Goal: Information Seeking & Learning: Learn about a topic

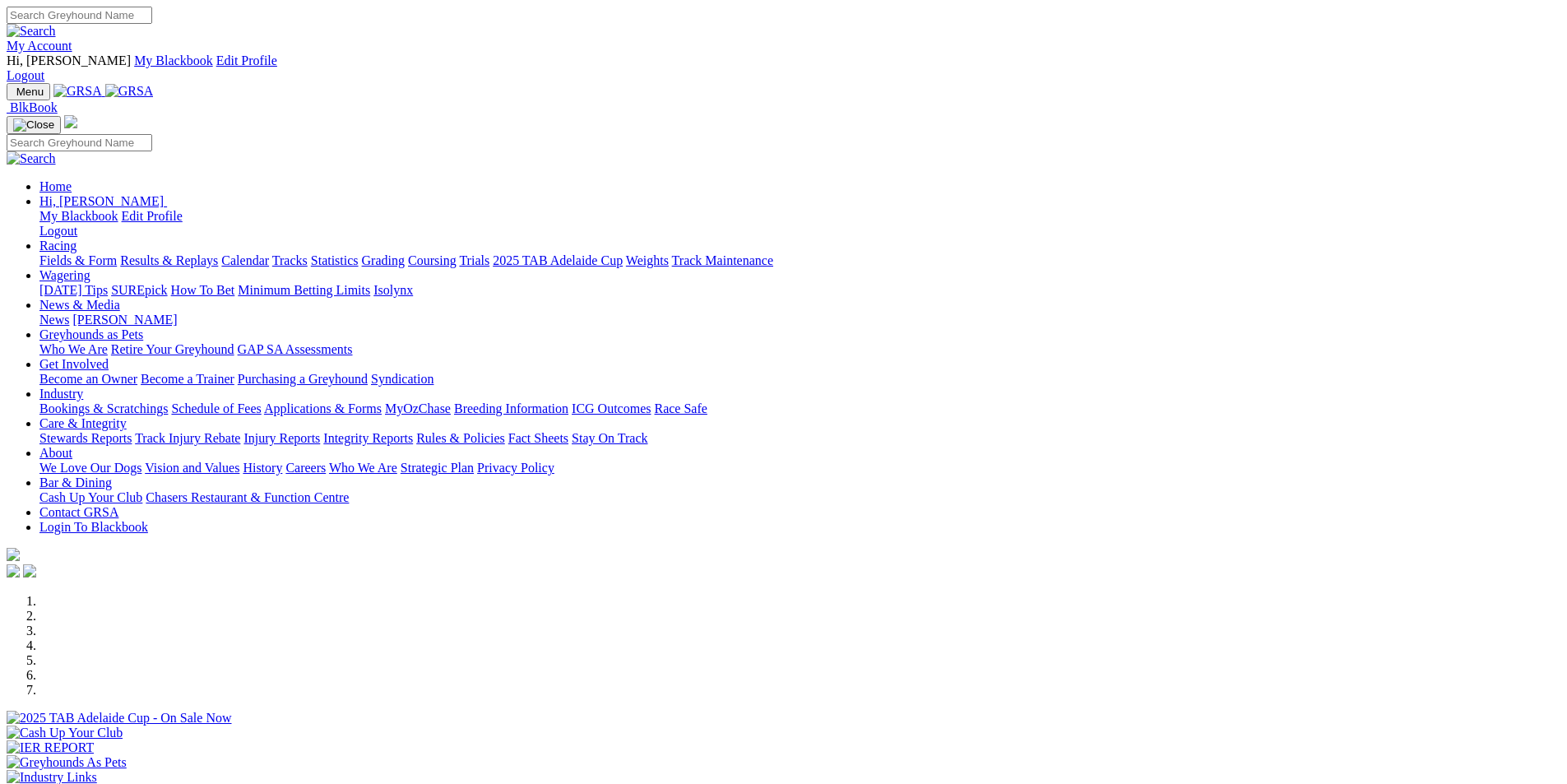
scroll to position [658, 0]
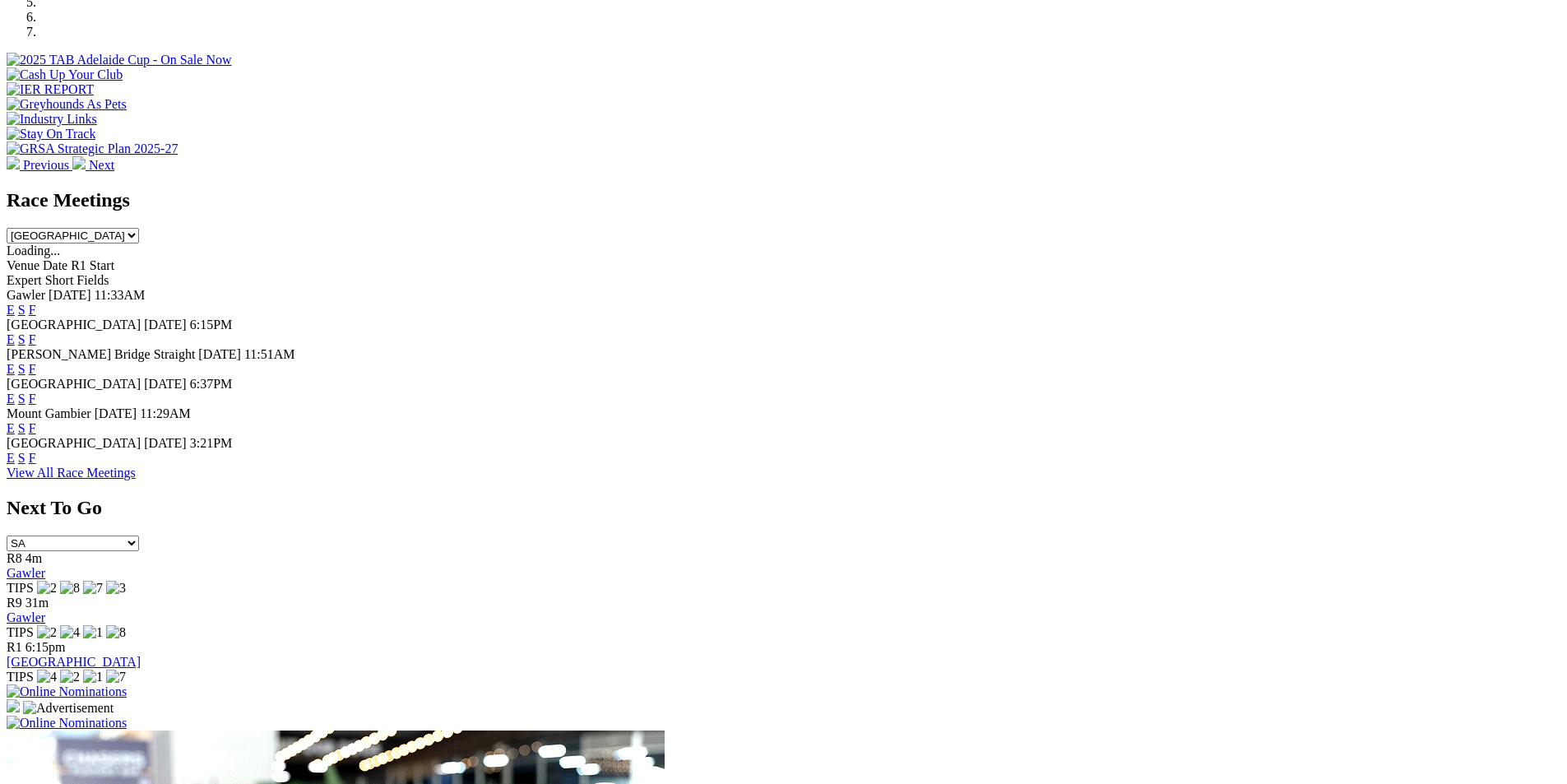
click at [36, 361] on link "F" at bounding box center [33, 368] width 8 height 14
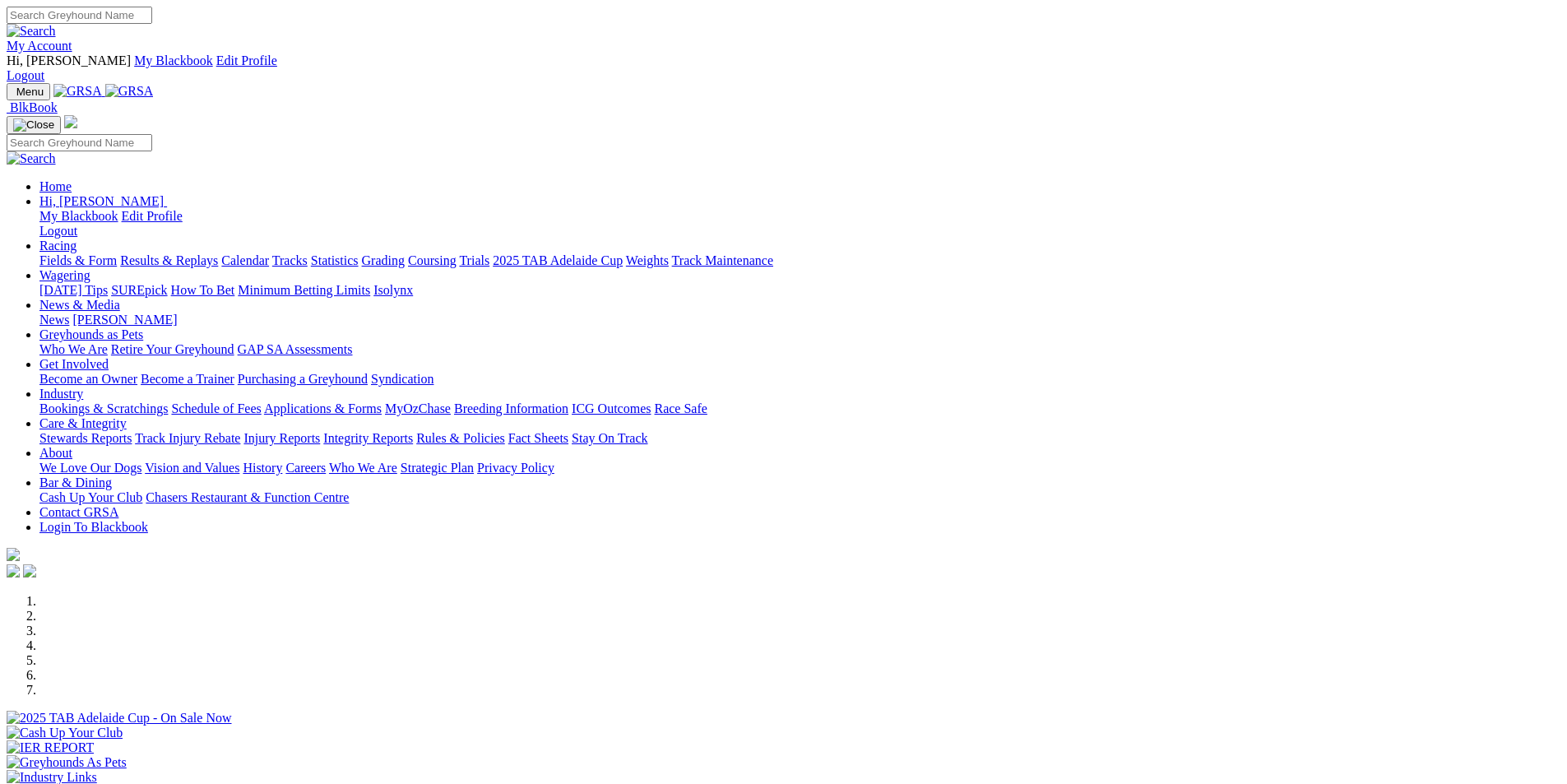
scroll to position [661, 0]
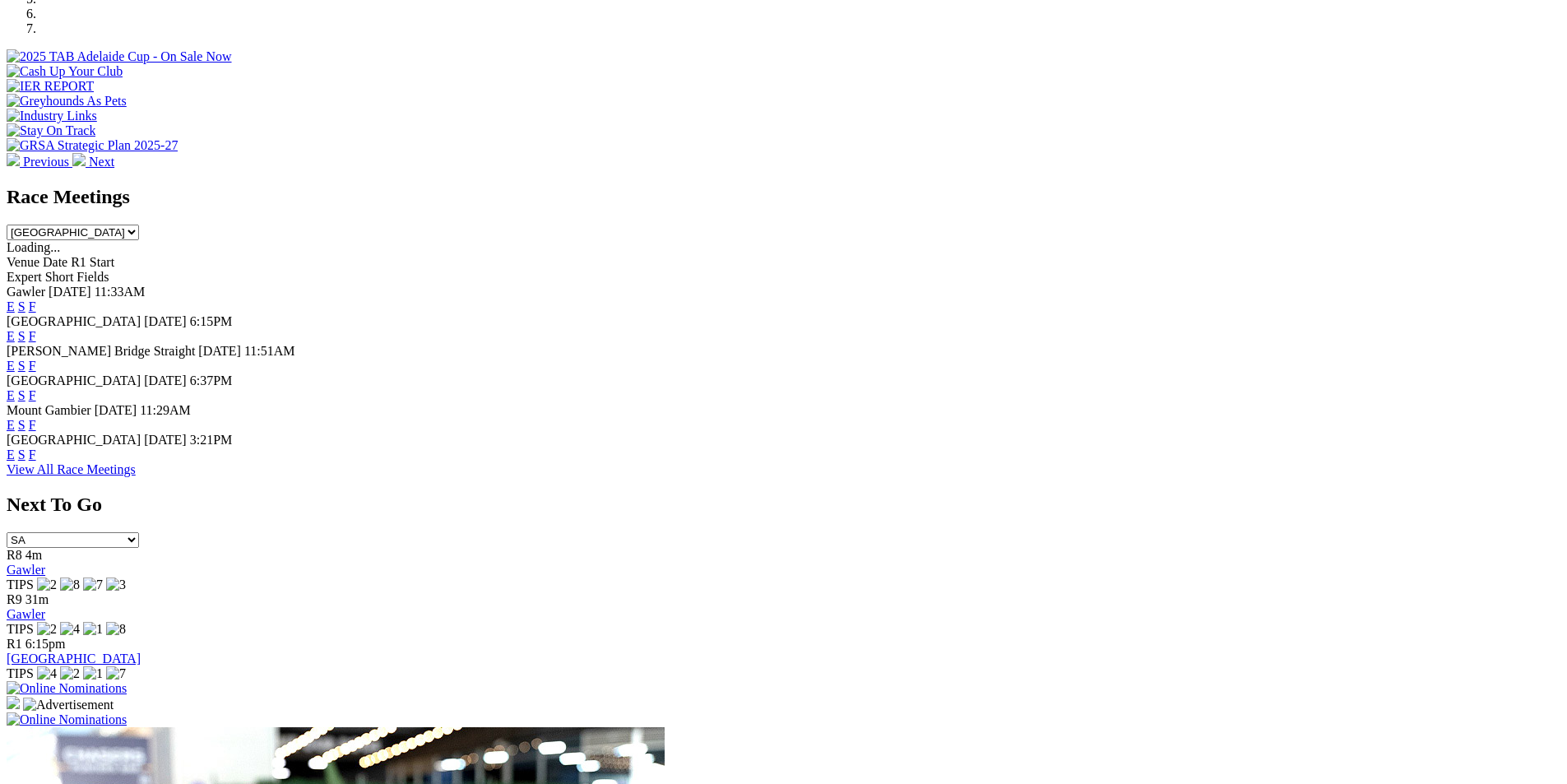
click at [36, 299] on link "F" at bounding box center [33, 306] width 8 height 14
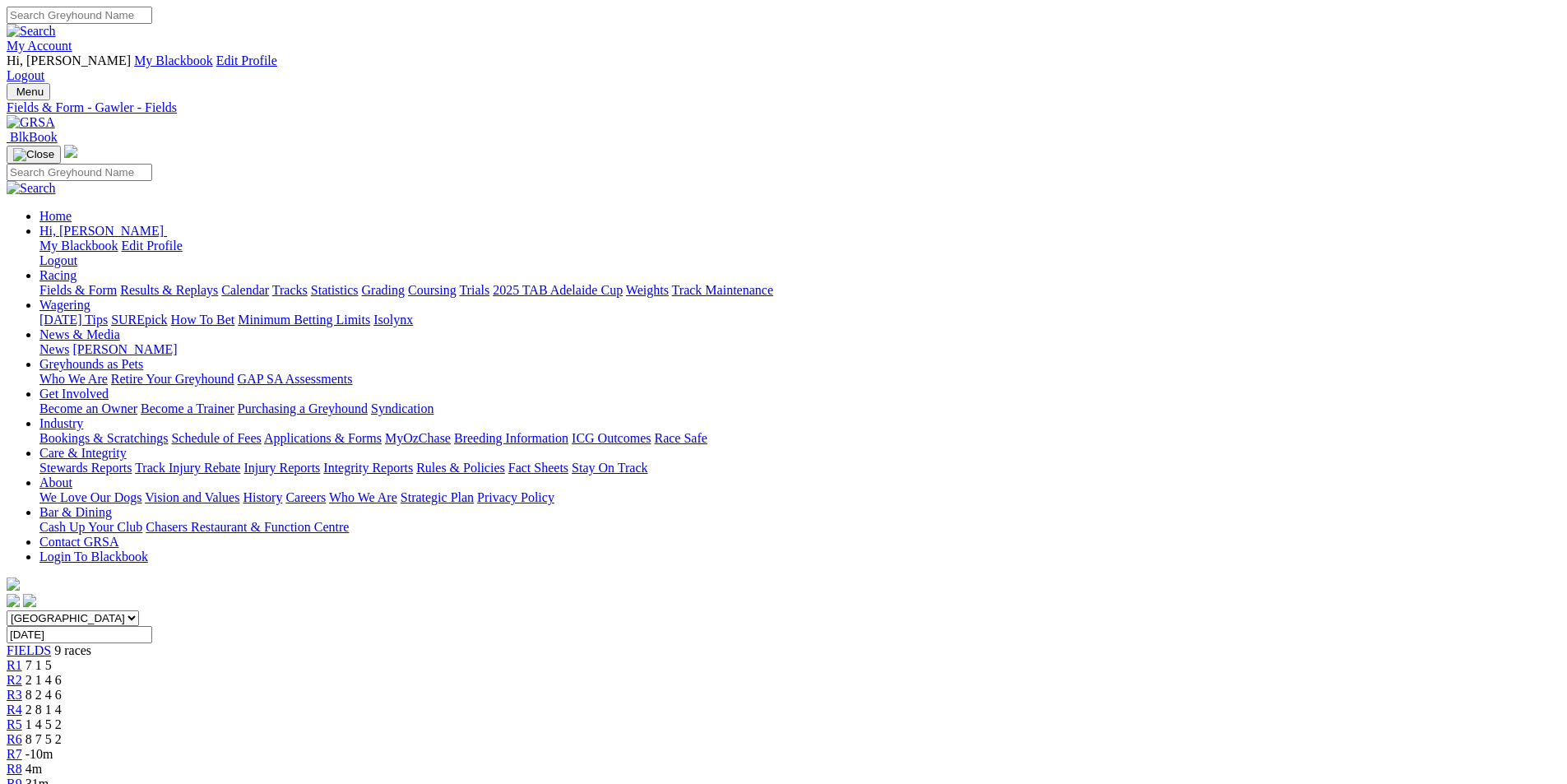
click at [52, 658] on span "7 1 5" at bounding box center [38, 665] width 27 height 14
click at [23, 673] on link "R2" at bounding box center [15, 680] width 16 height 14
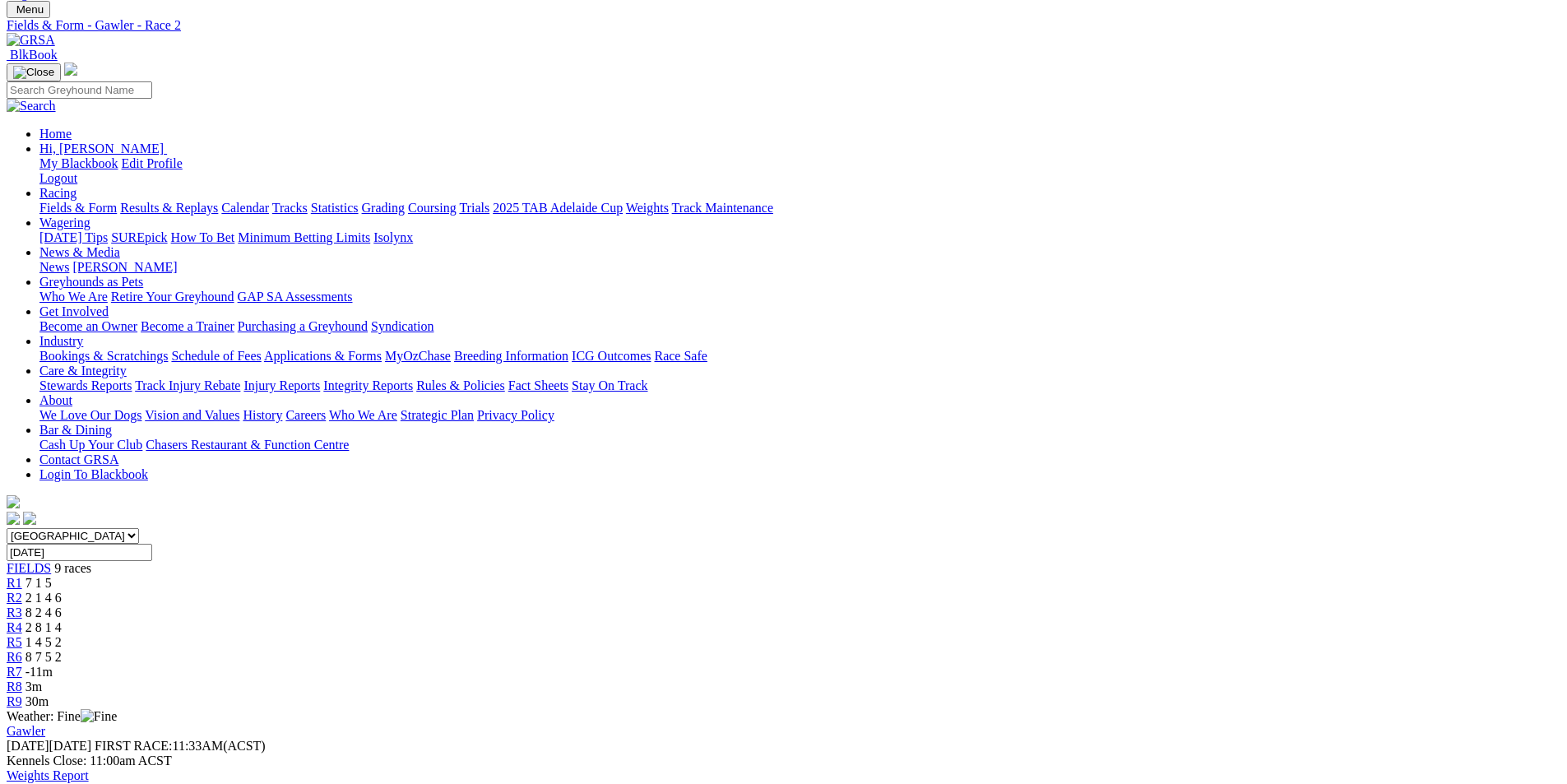
click at [23, 605] on span "R3" at bounding box center [15, 612] width 16 height 14
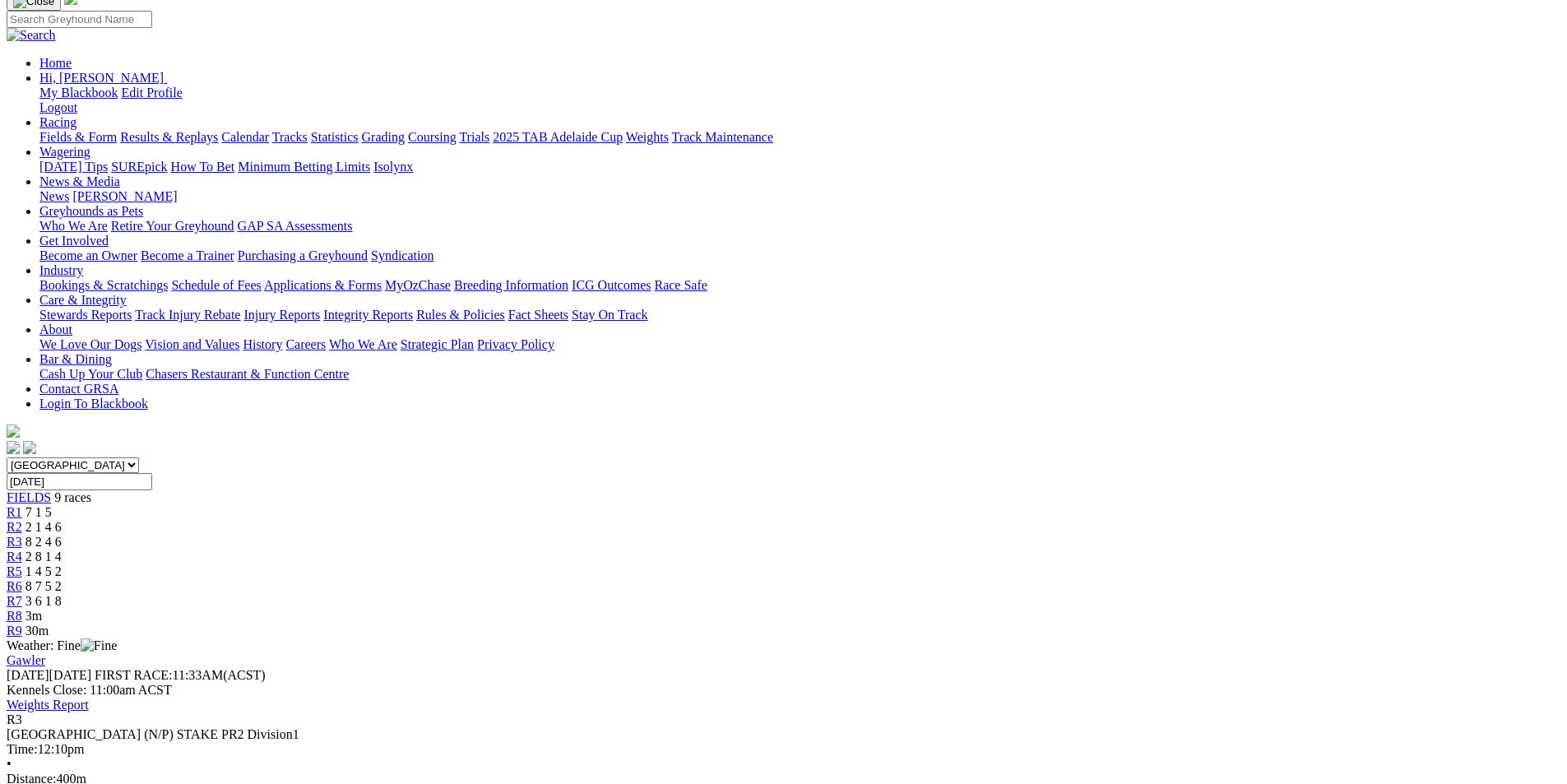
scroll to position [164, 0]
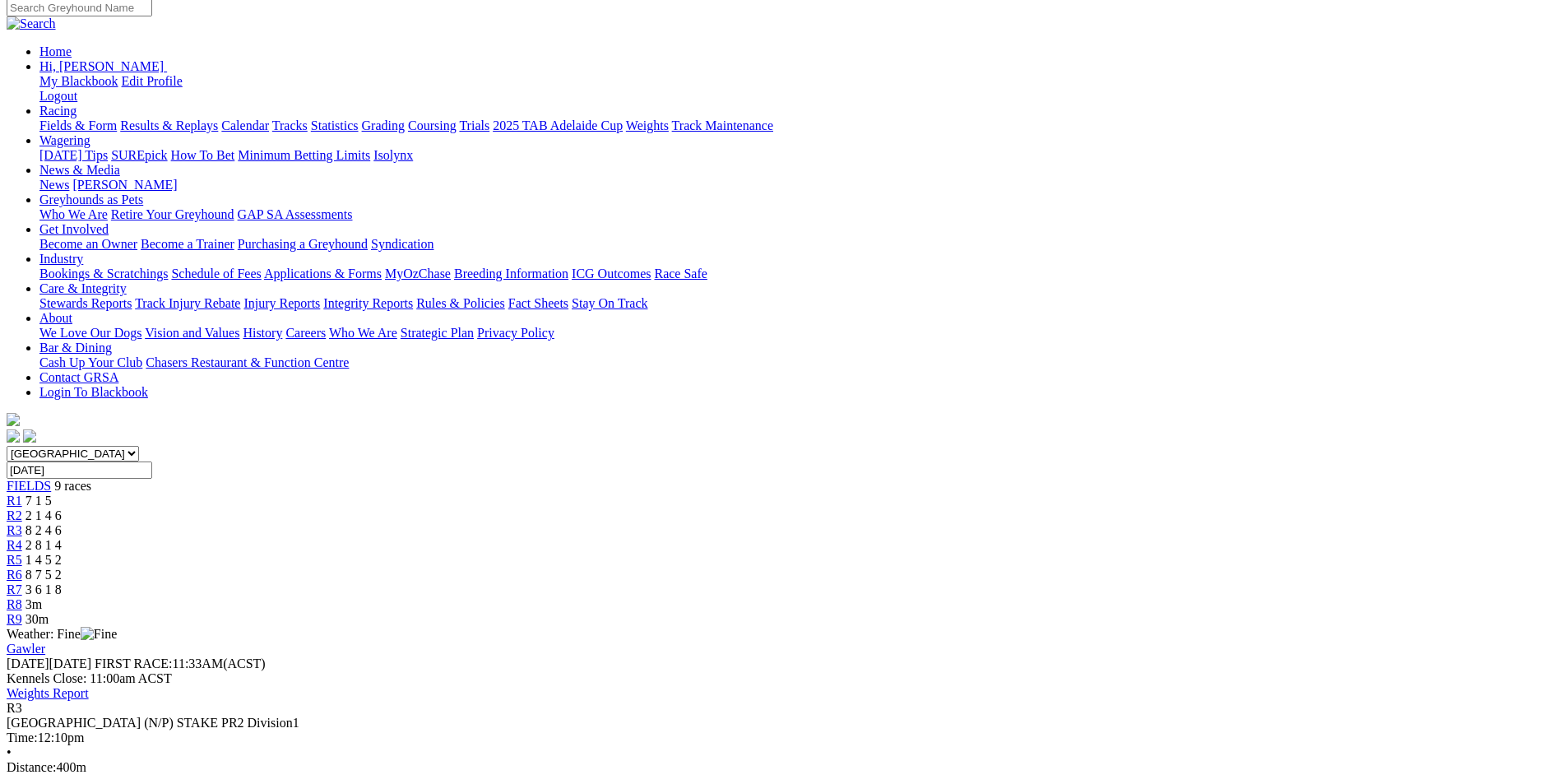
click at [741, 538] on div "R4 2 8 1 4" at bounding box center [784, 545] width 1554 height 15
click at [846, 553] on div "R5 1 4 5 2" at bounding box center [784, 559] width 1554 height 15
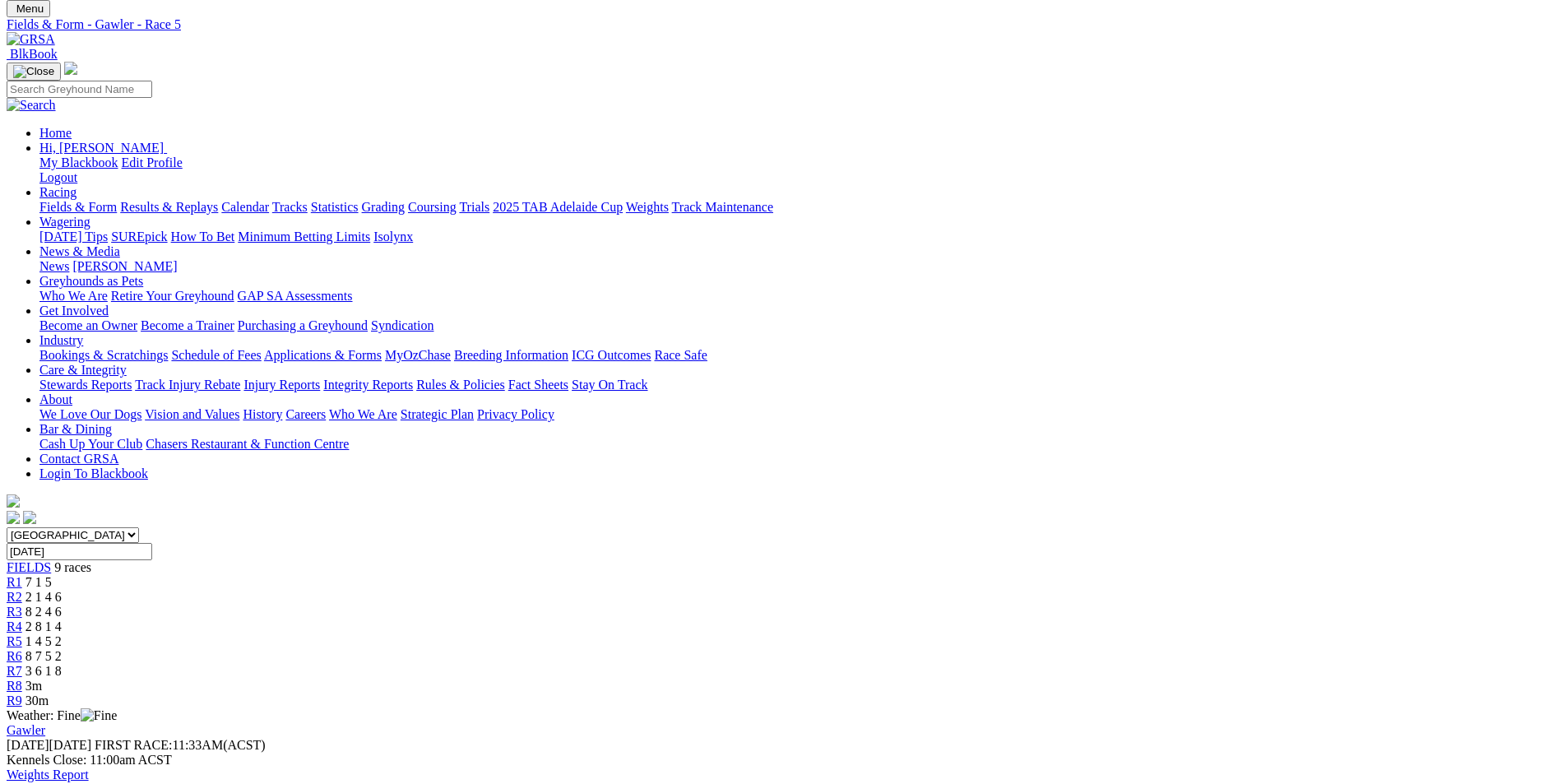
scroll to position [82, 0]
click at [62, 650] on span "8 7 5 2" at bounding box center [43, 657] width 36 height 14
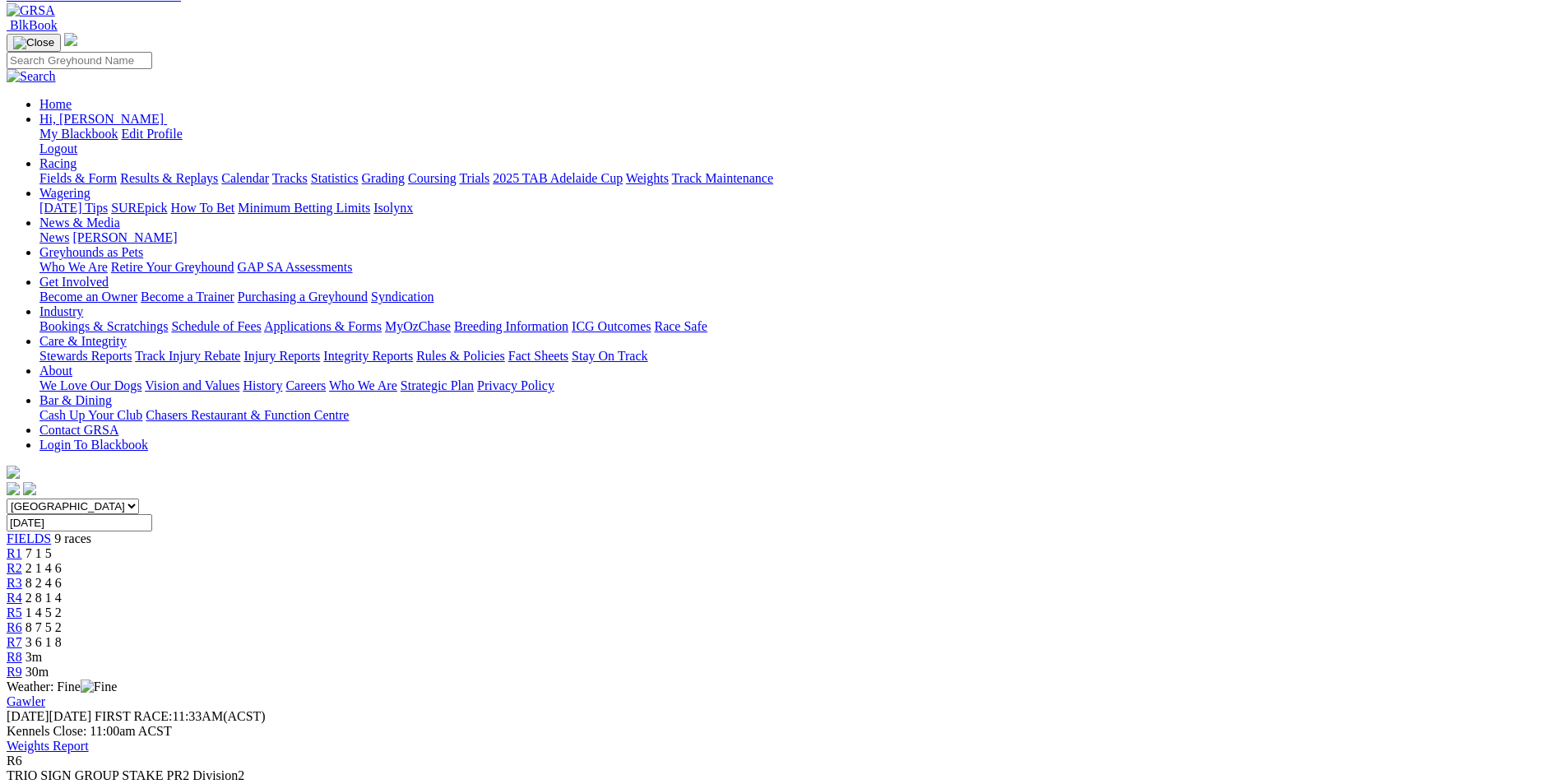
scroll to position [82, 0]
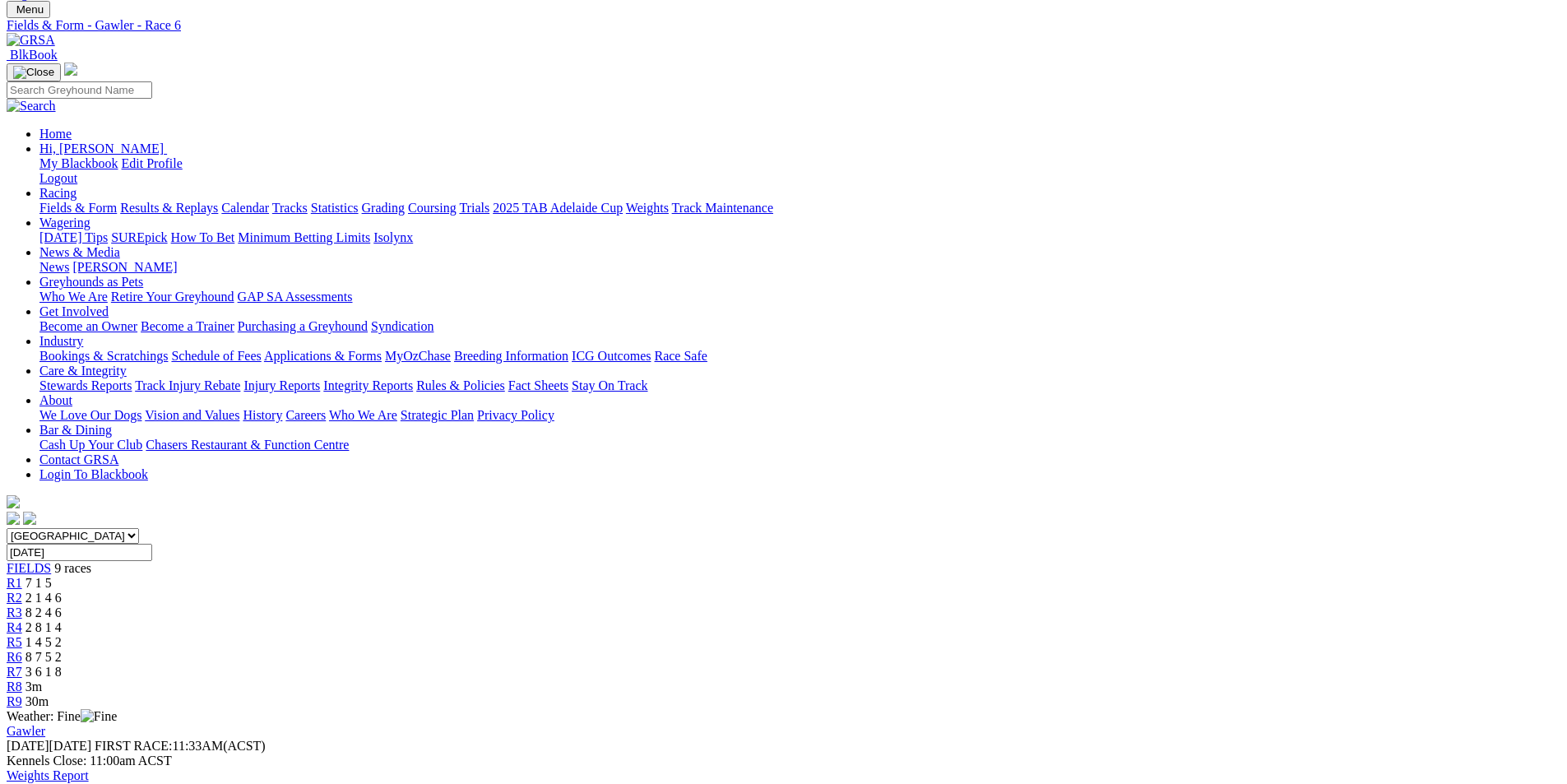
click at [1083, 665] on div "R7 3 6 1 8" at bounding box center [784, 672] width 1554 height 15
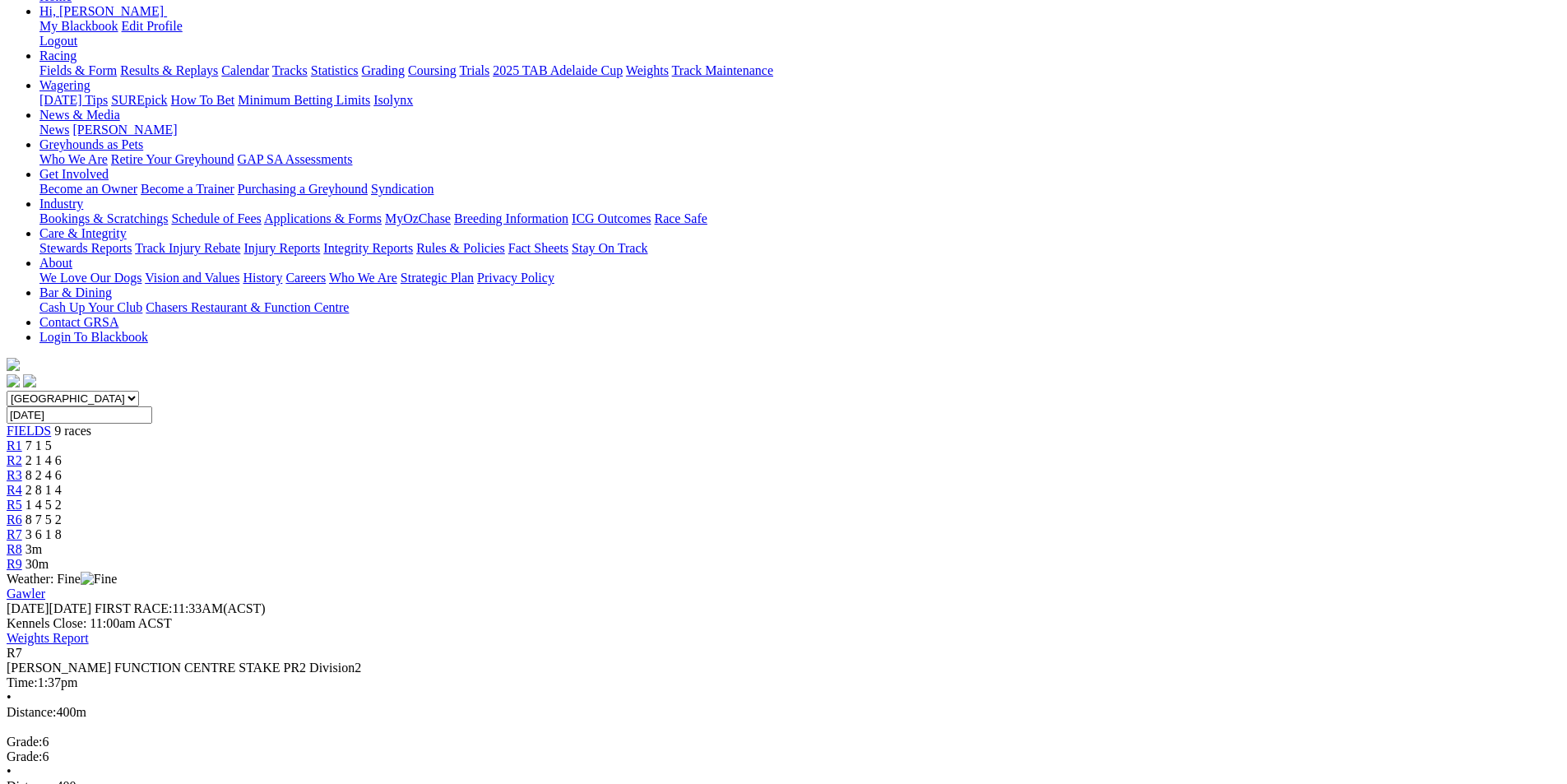
scroll to position [246, 0]
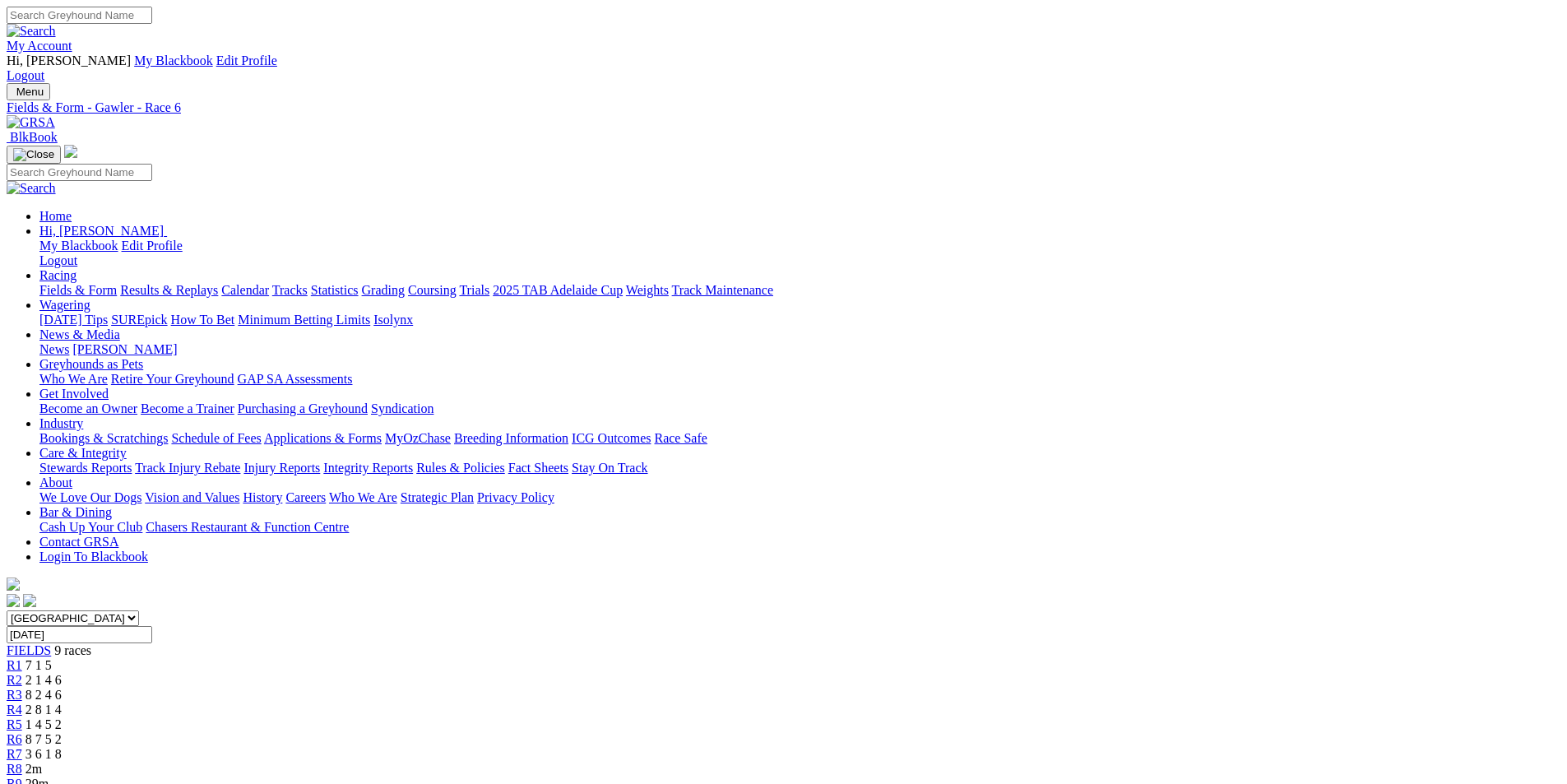
scroll to position [39, 0]
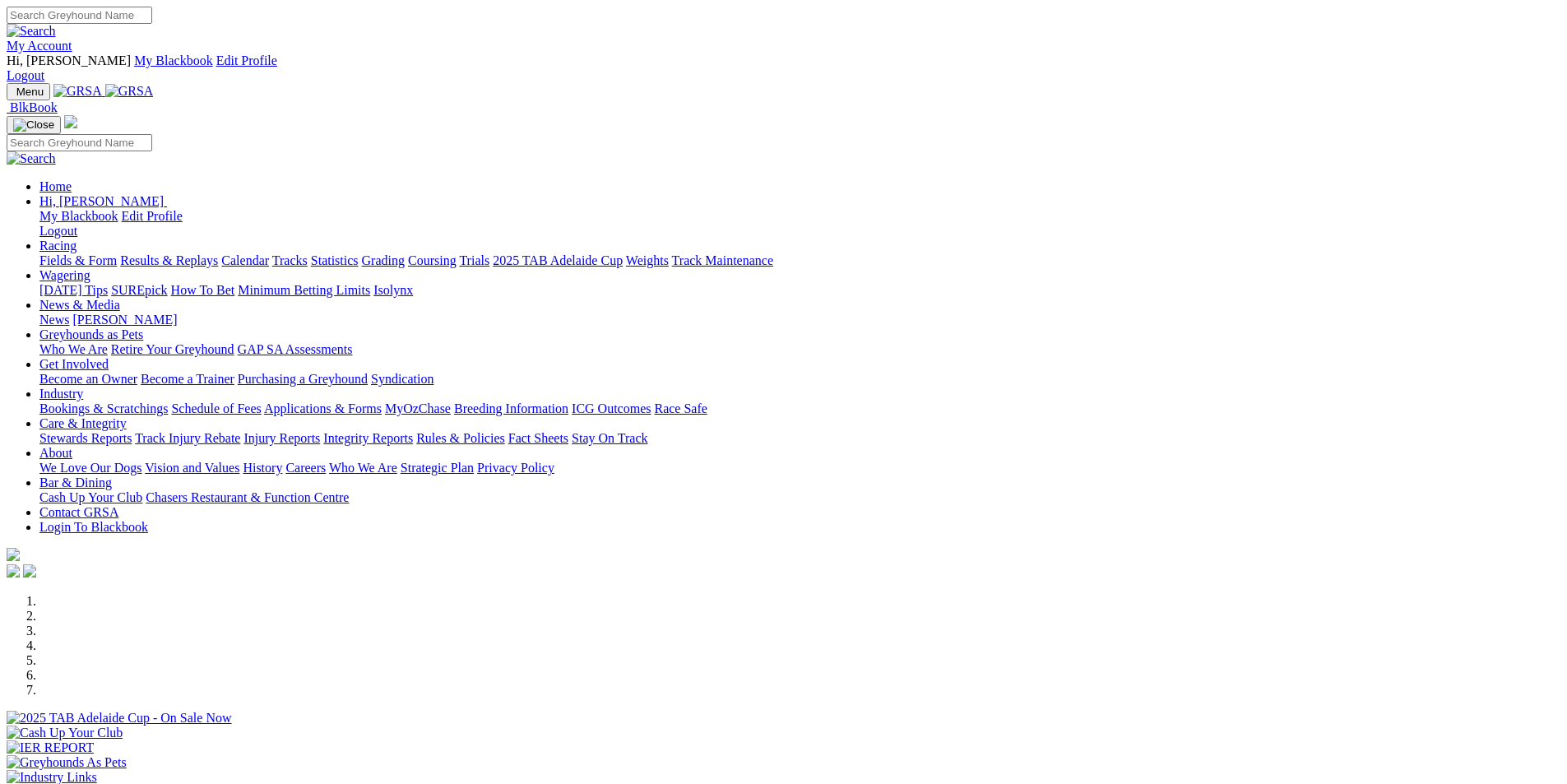
scroll to position [740, 0]
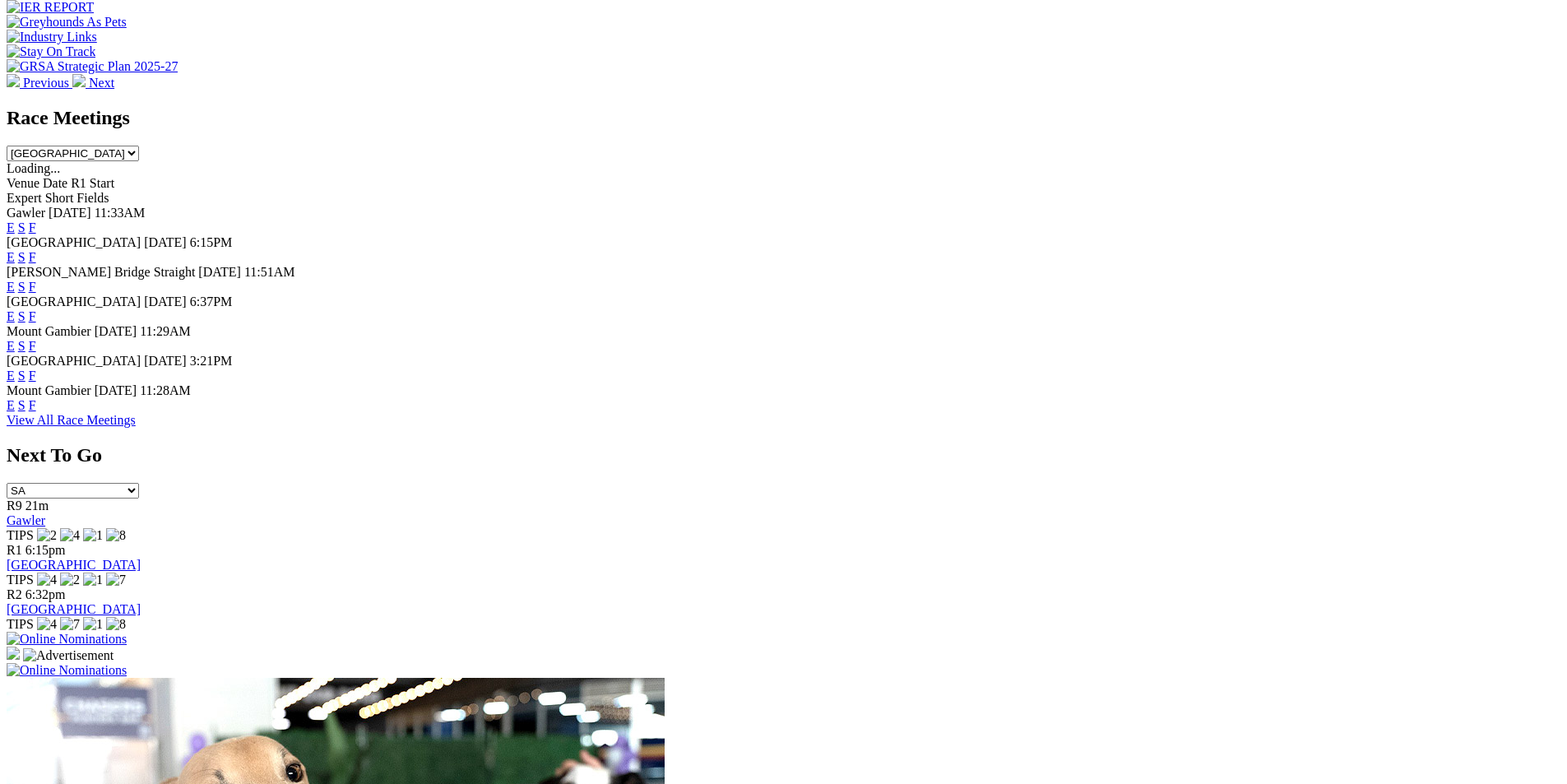
click at [36, 280] on link "F" at bounding box center [33, 287] width 8 height 14
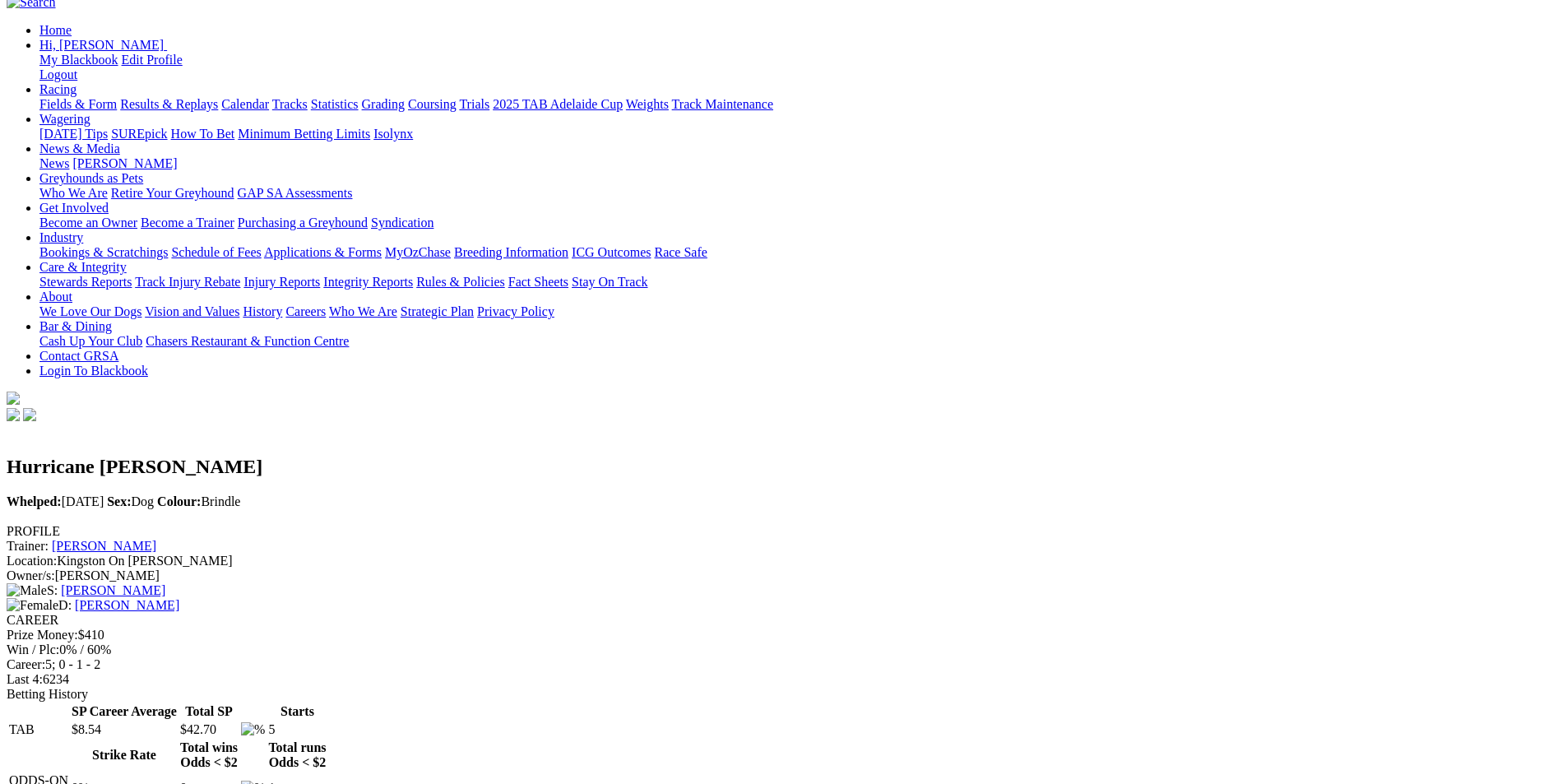
scroll to position [246, 0]
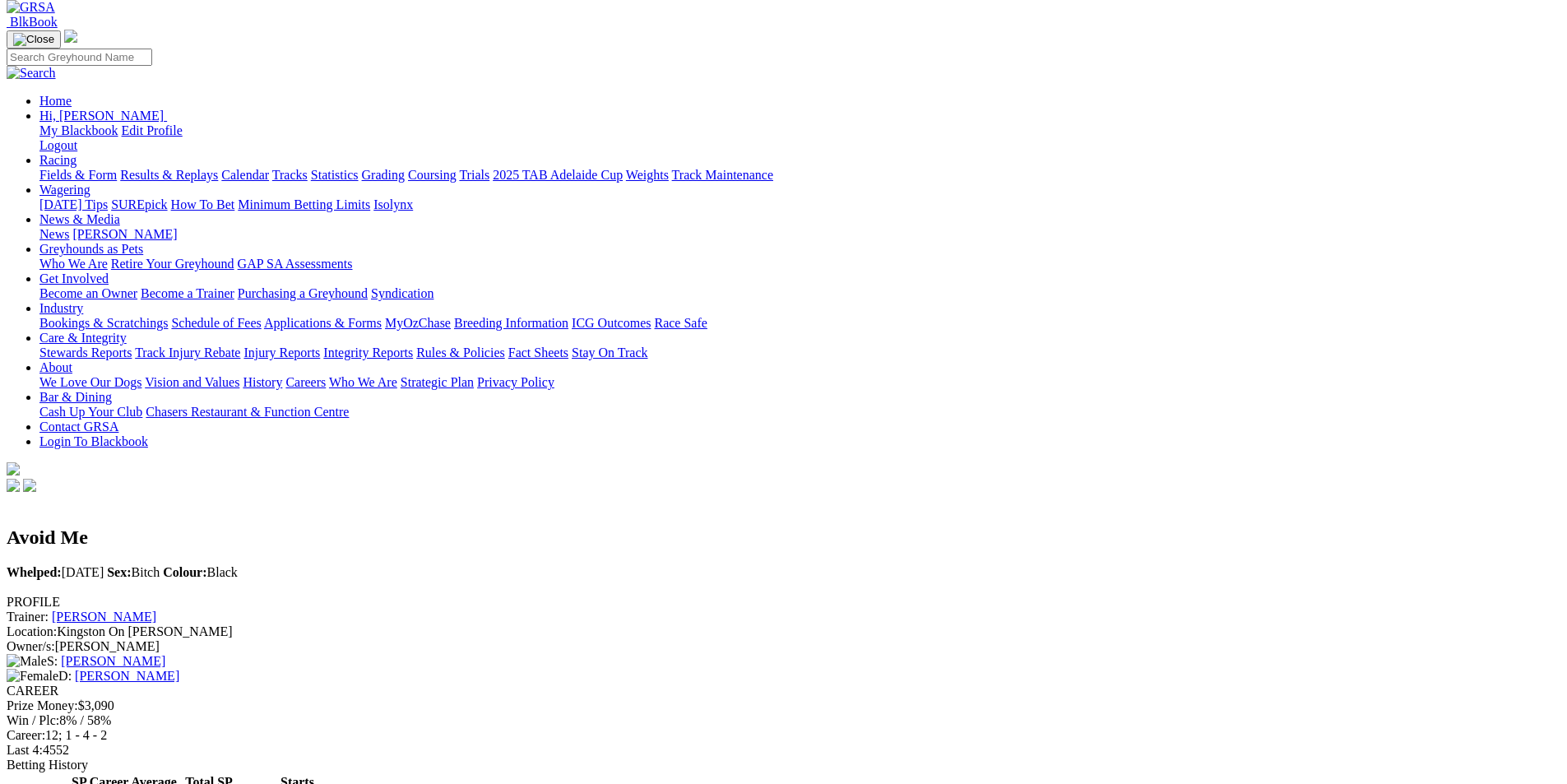
scroll to position [493, 0]
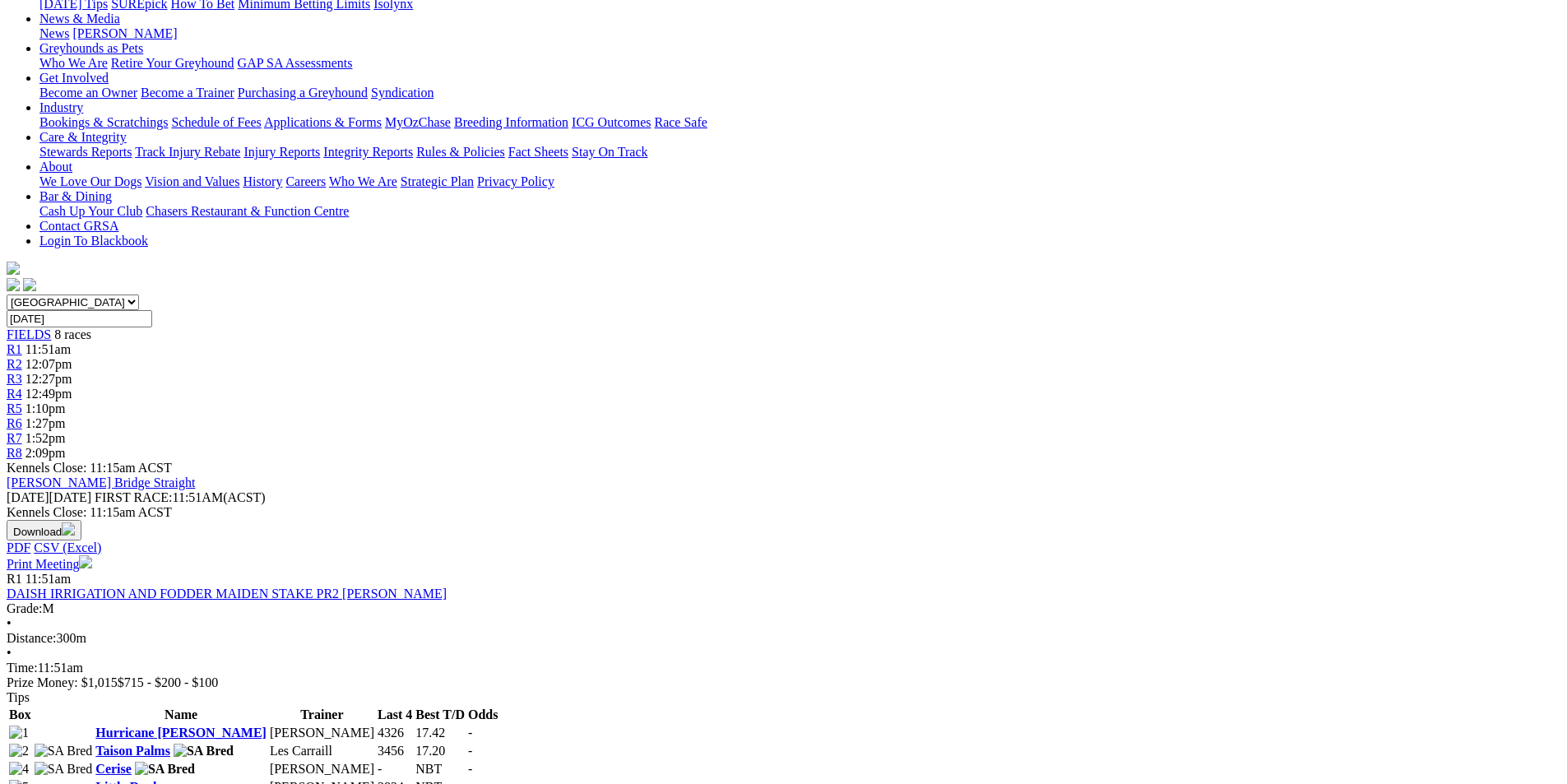
scroll to position [329, 0]
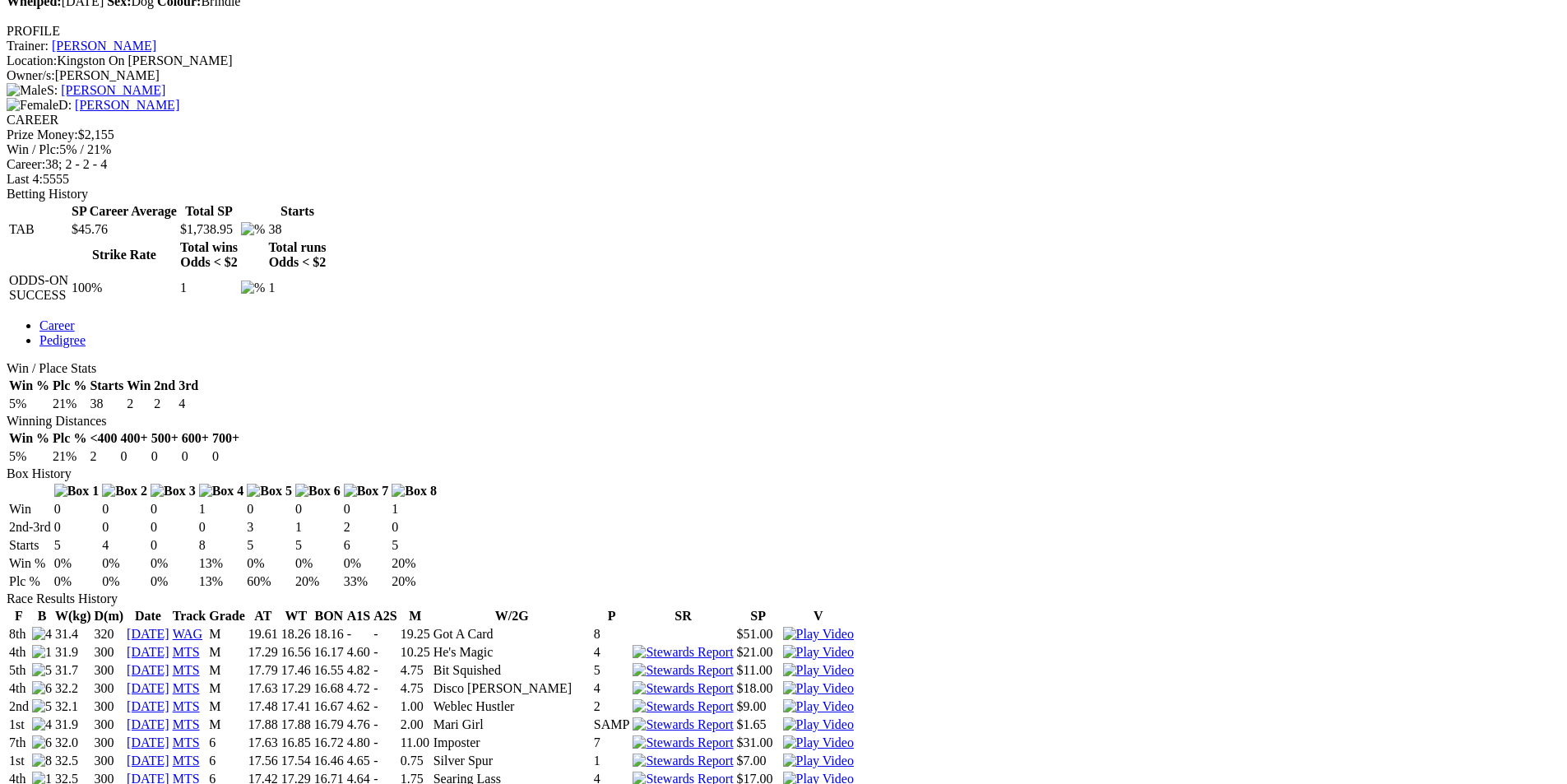
scroll to position [987, 0]
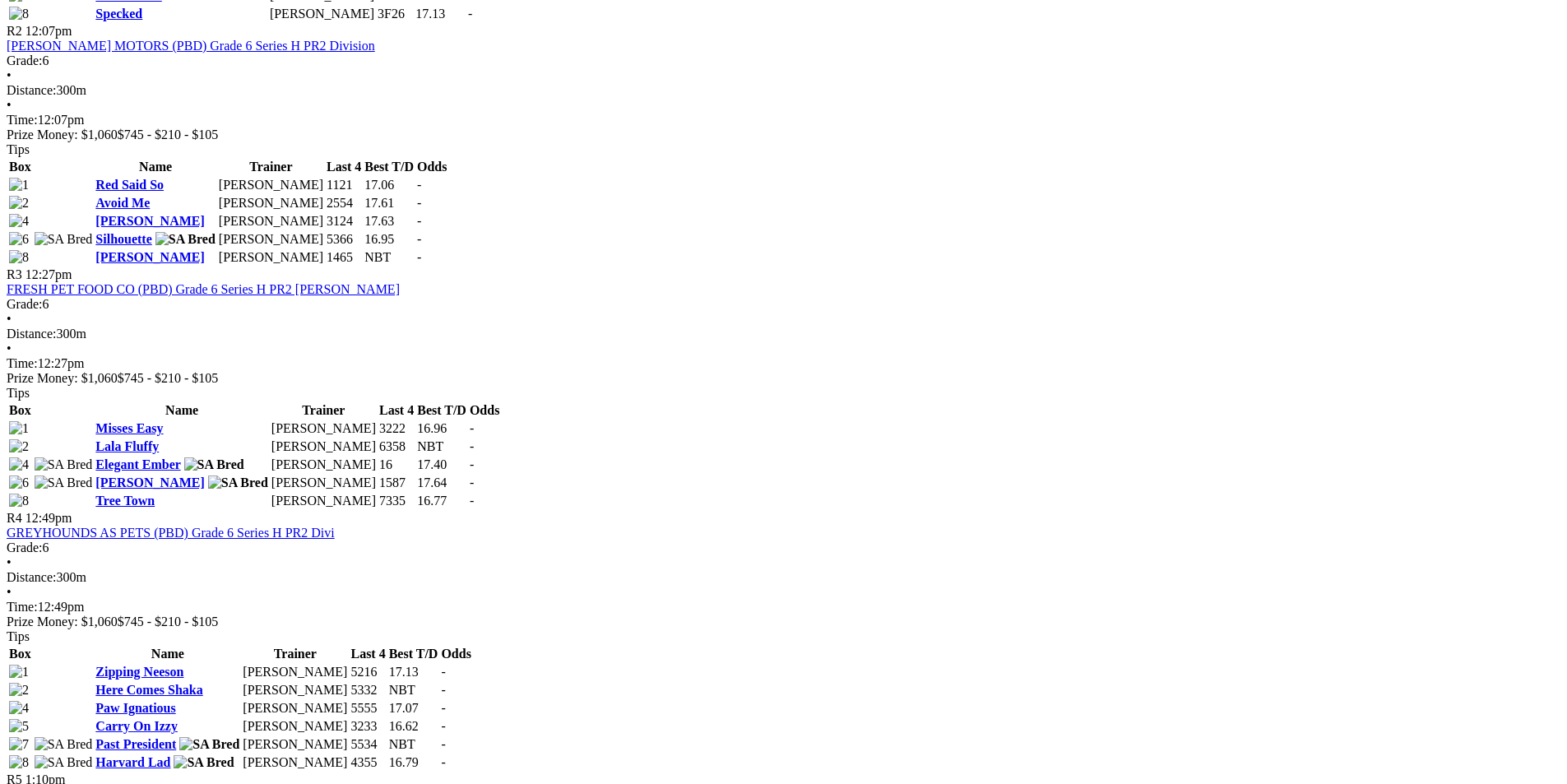
scroll to position [1316, 0]
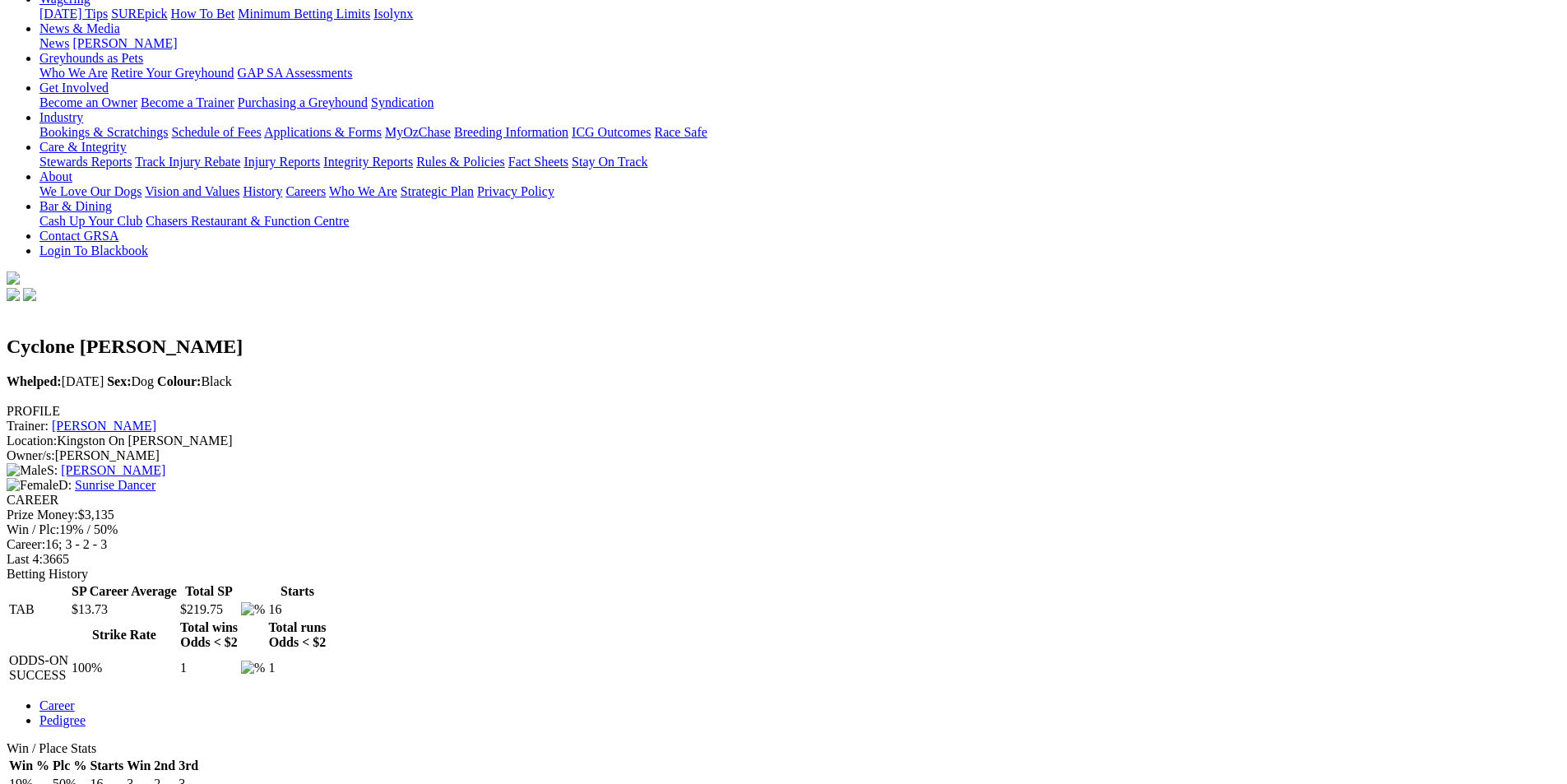
scroll to position [493, 0]
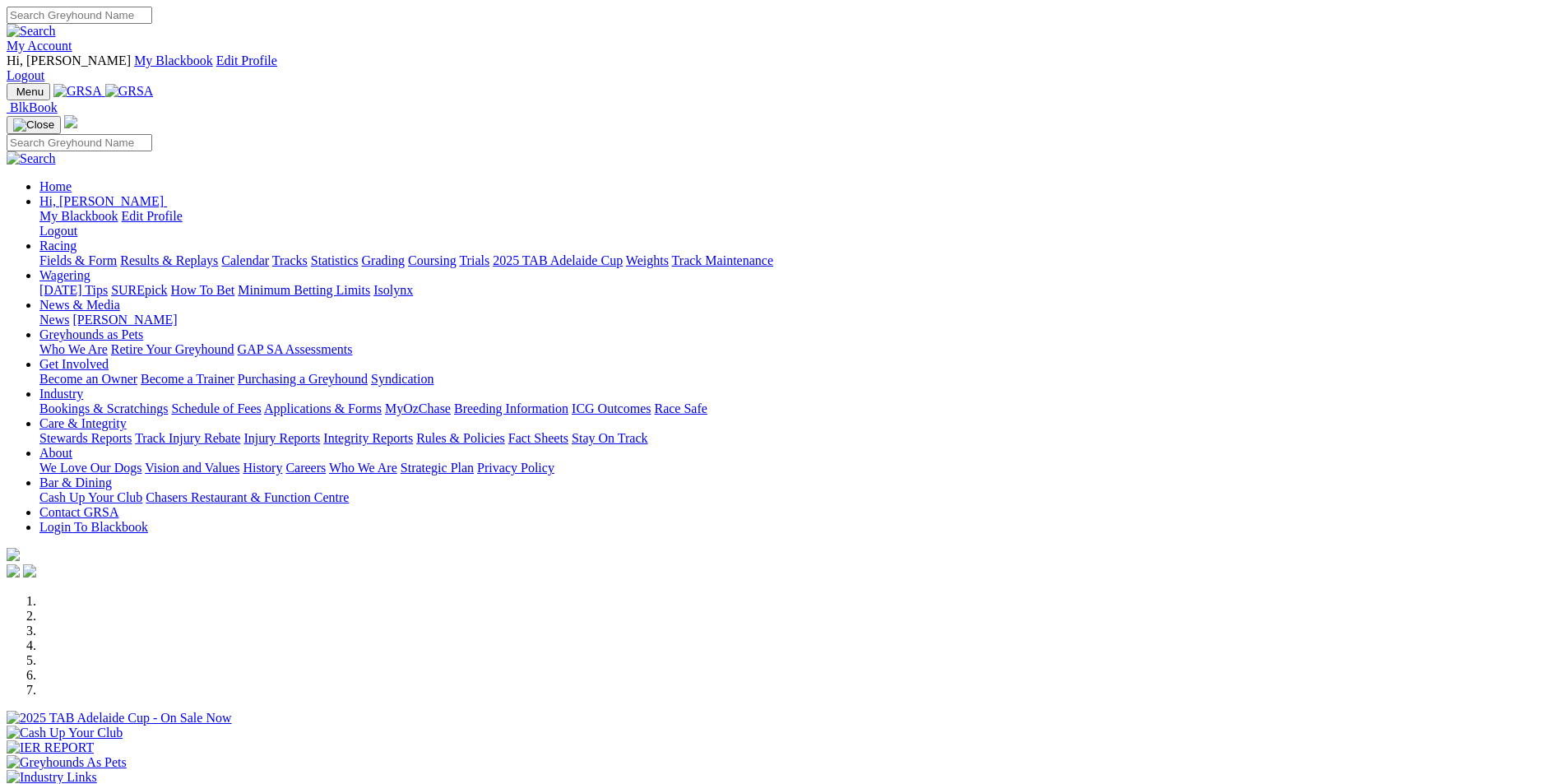
scroll to position [743, 0]
